Goal: Task Accomplishment & Management: Manage account settings

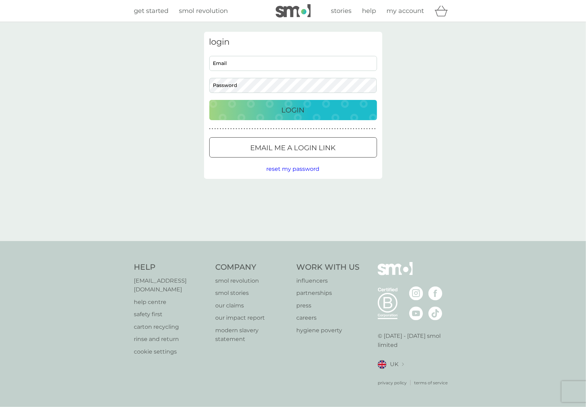
type input "[EMAIL_ADDRESS][PERSON_NAME][DOMAIN_NAME]"
click at [291, 110] on p "Login" at bounding box center [293, 110] width 23 height 11
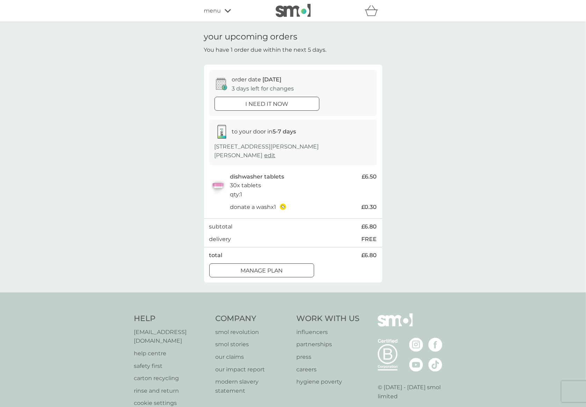
click at [273, 266] on p "Manage plan" at bounding box center [261, 270] width 42 height 9
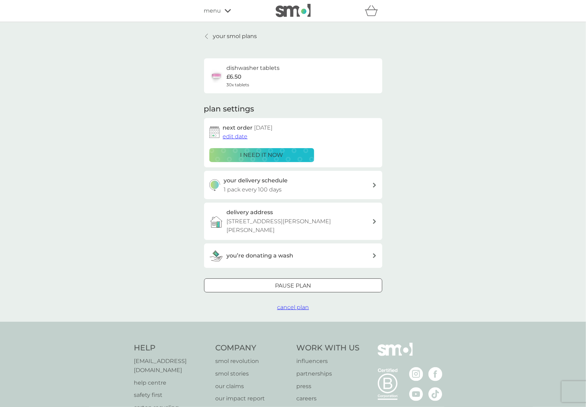
click at [283, 188] on div "your delivery schedule 1 pack every 100 days" at bounding box center [298, 185] width 149 height 18
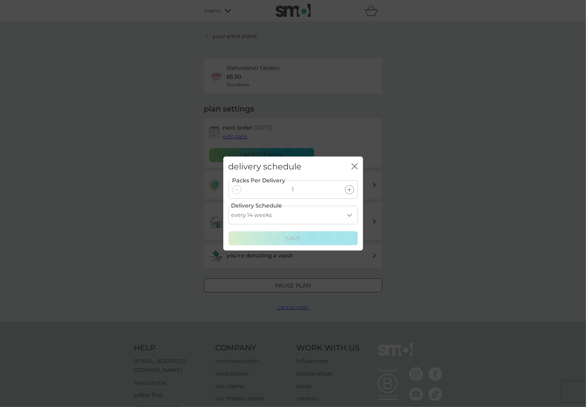
click at [274, 215] on select "every 1 week every 2 weeks every 3 weeks every 4 weeks every 5 weeks every 6 we…" at bounding box center [293, 215] width 129 height 19
select select "112"
click at [229, 206] on select "every 1 week every 2 weeks every 3 weeks every 4 weeks every 5 weeks every 6 we…" at bounding box center [293, 215] width 129 height 19
click at [289, 237] on p "Save" at bounding box center [293, 238] width 15 height 9
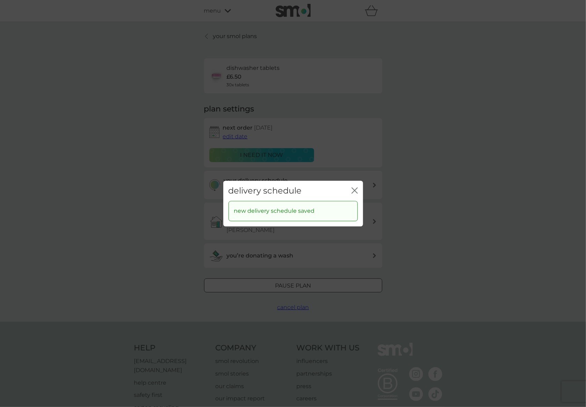
click at [356, 191] on icon "close" at bounding box center [355, 190] width 6 height 6
